Goal: Task Accomplishment & Management: Manage account settings

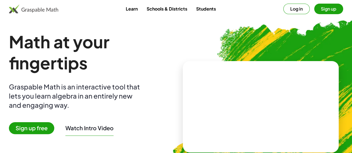
click at [284, 14] on button "Log in" at bounding box center [297, 9] width 26 height 11
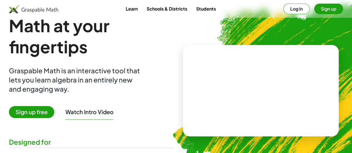
scroll to position [15, 0]
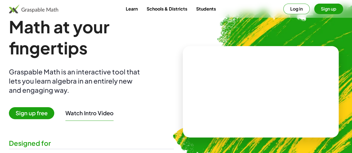
click at [328, 9] on button "Sign up" at bounding box center [328, 9] width 29 height 11
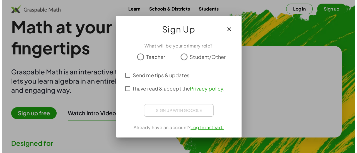
scroll to position [0, 0]
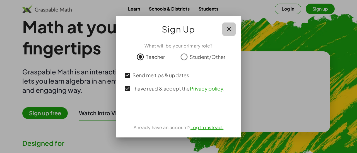
click at [229, 28] on icon "button" at bounding box center [228, 29] width 7 height 7
